Goal: Check status: Check status

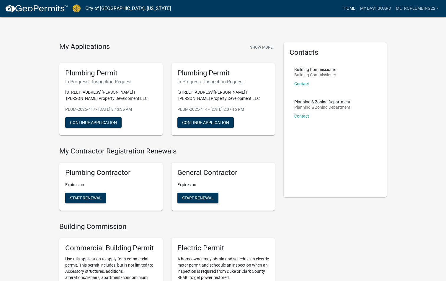
click at [345, 8] on link "Home" at bounding box center [349, 8] width 17 height 11
click at [360, 9] on link "My Dashboard" at bounding box center [375, 8] width 36 height 11
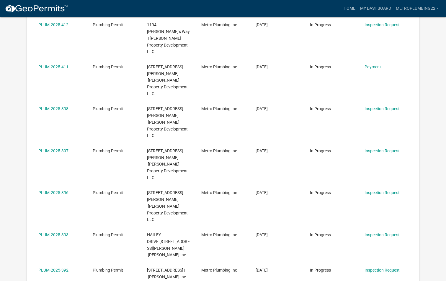
scroll to position [255, 0]
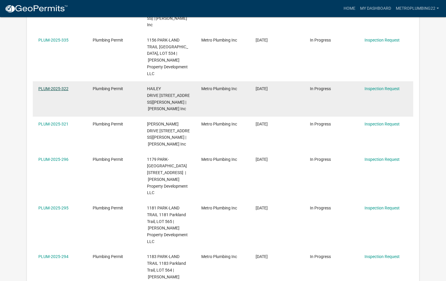
click at [57, 86] on link "PLUM-2025-322" at bounding box center [53, 88] width 30 height 5
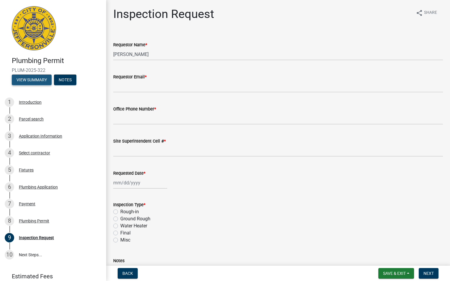
click at [34, 80] on button "View Summary" at bounding box center [32, 80] width 40 height 11
